Goal: Information Seeking & Learning: Learn about a topic

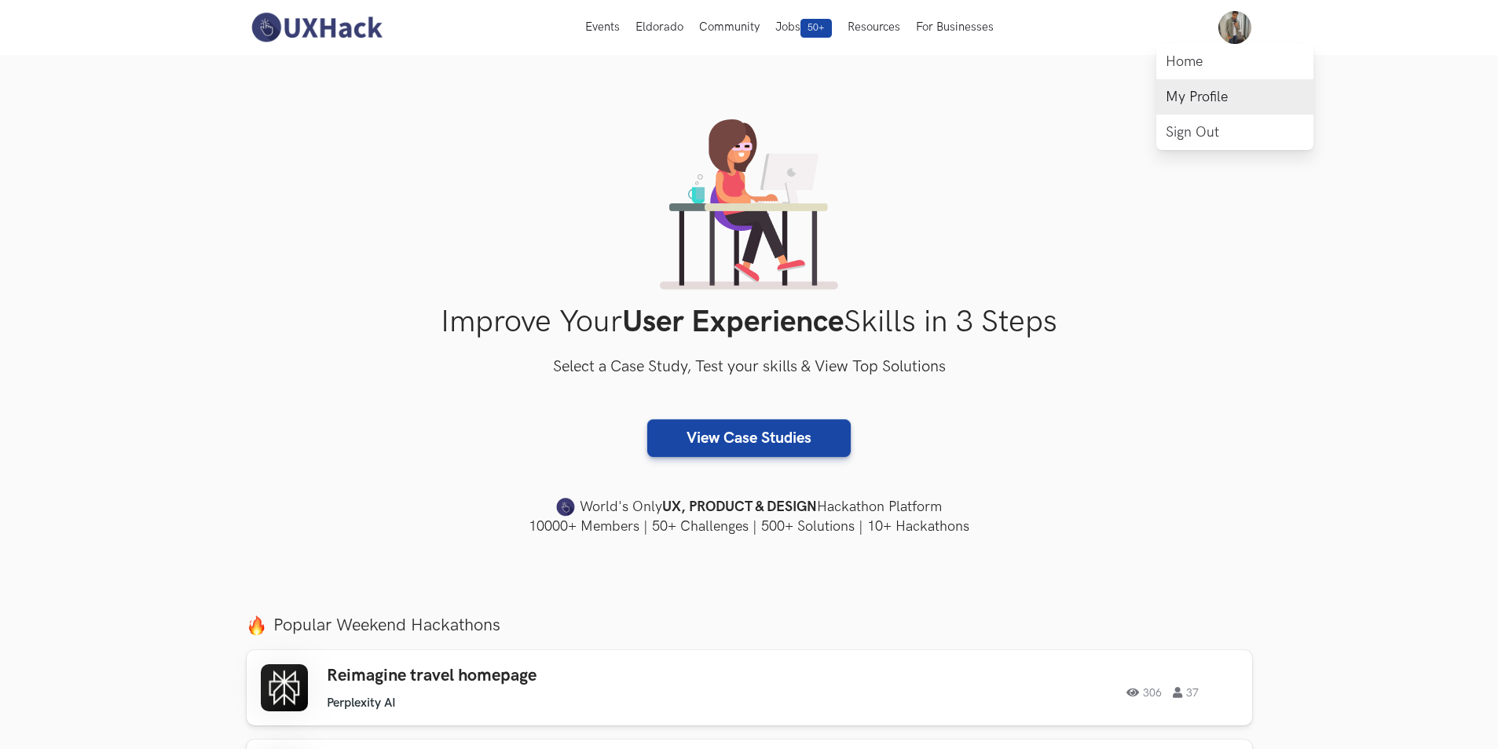
click at [1210, 89] on link "My Profile" at bounding box center [1234, 96] width 157 height 35
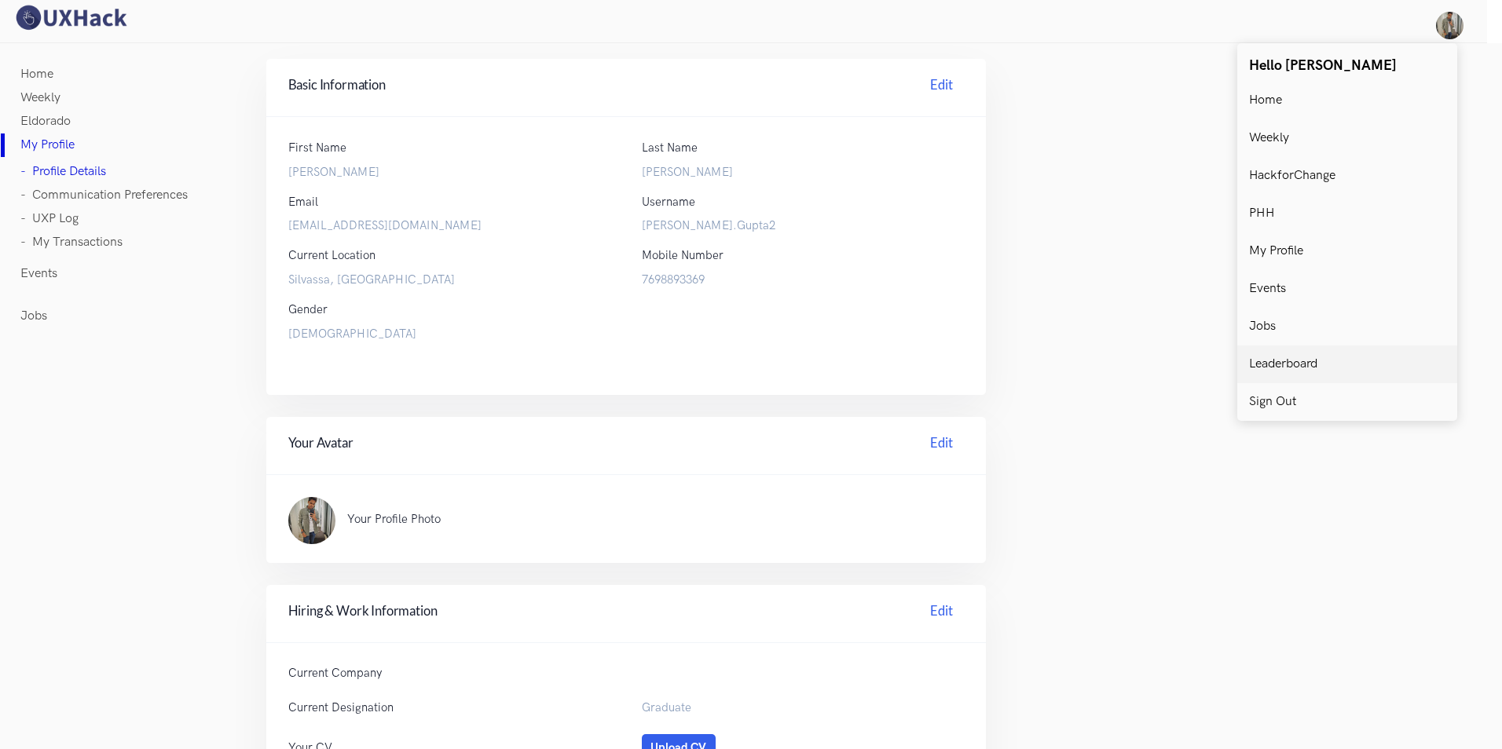
click at [1310, 357] on p "Leaderboard" at bounding box center [1283, 364] width 68 height 14
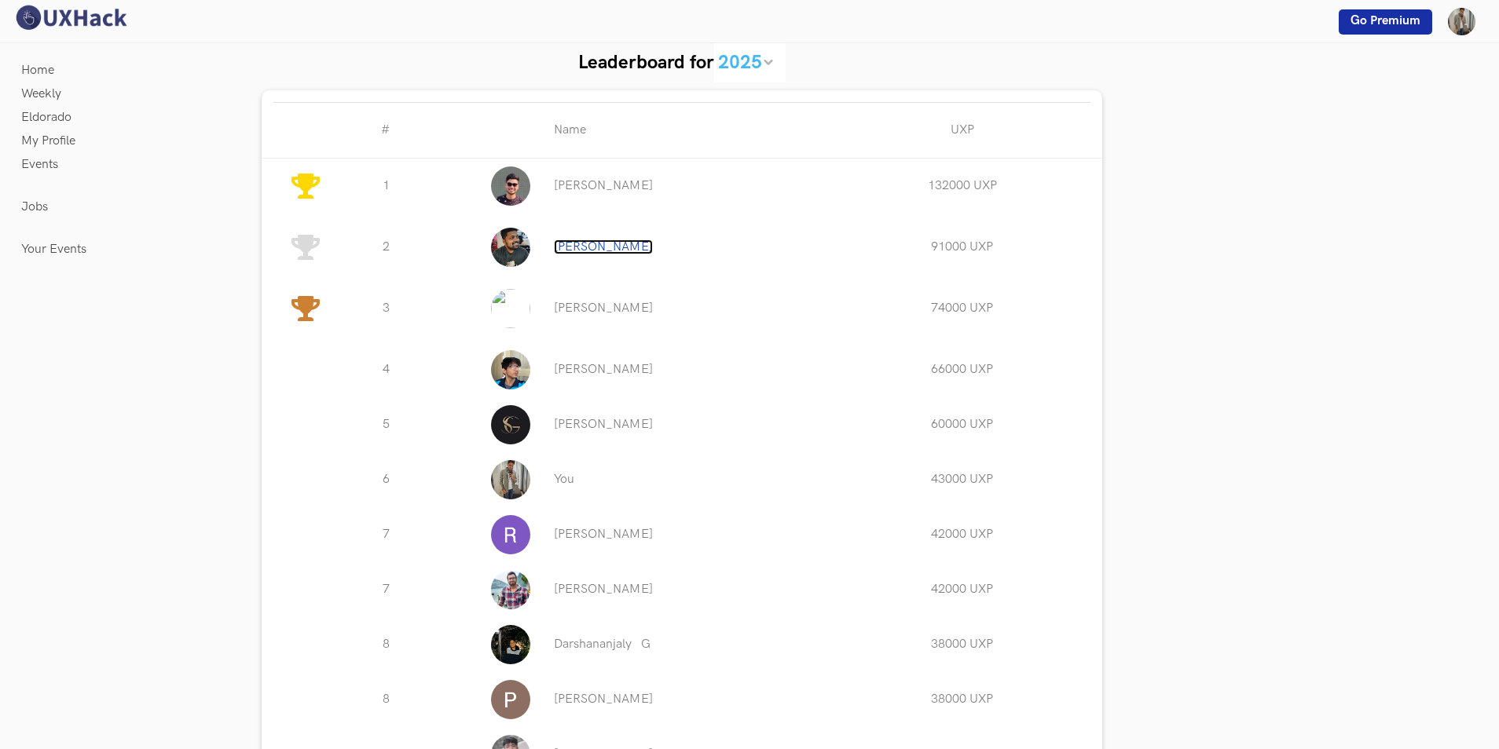
click at [591, 246] on link "Sreehari Ravindran" at bounding box center [603, 247] width 99 height 15
click at [562, 485] on link "You" at bounding box center [564, 479] width 20 height 15
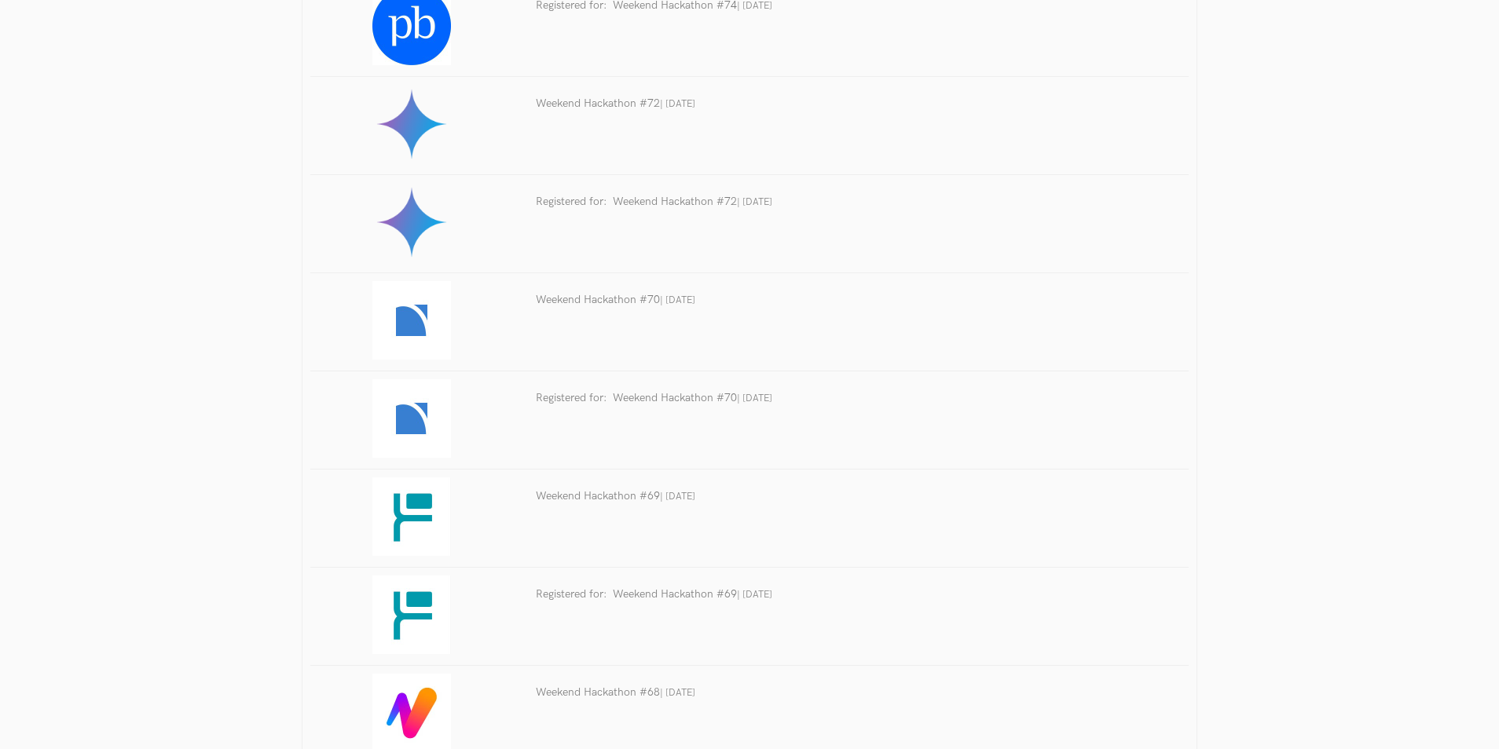
scroll to position [1335, 0]
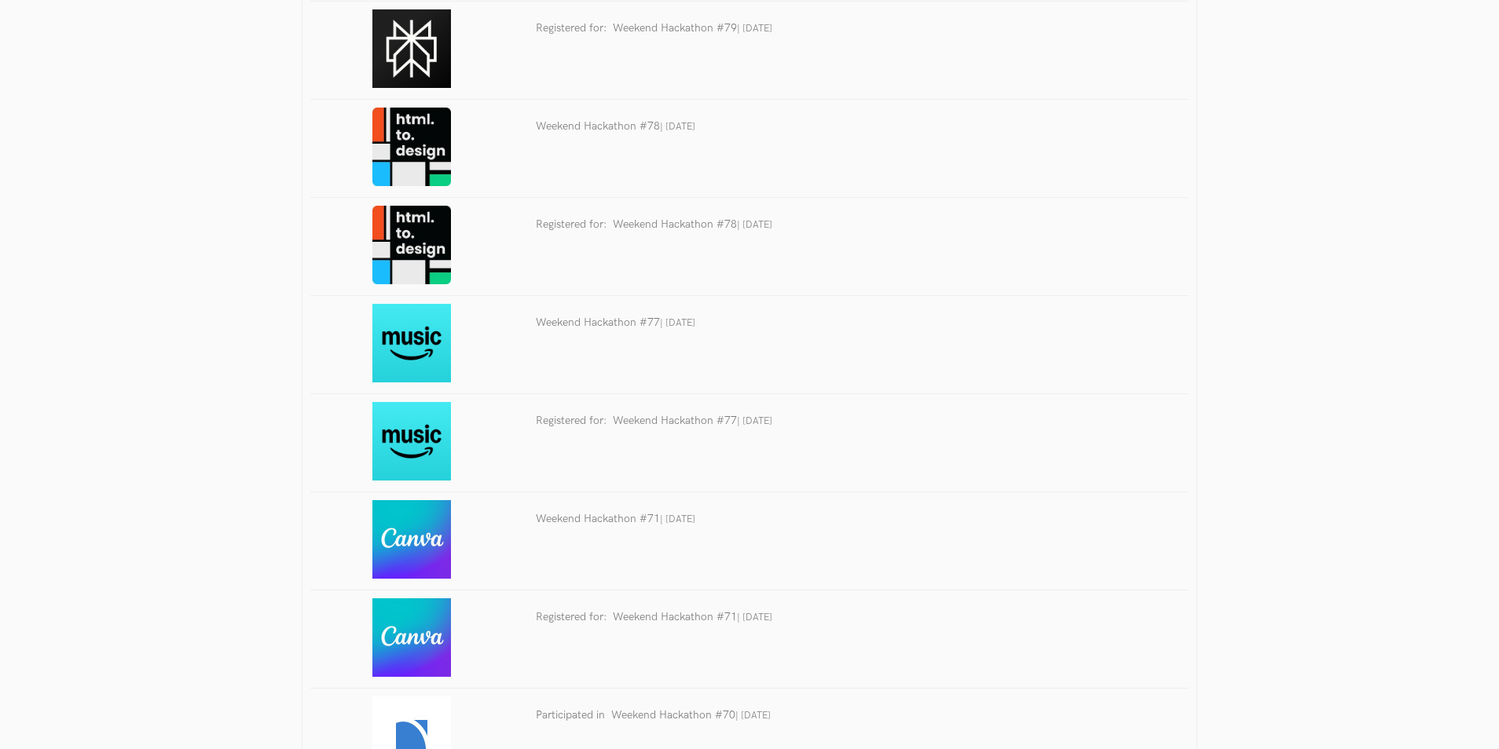
scroll to position [314, 0]
